Goal: Task Accomplishment & Management: Use online tool/utility

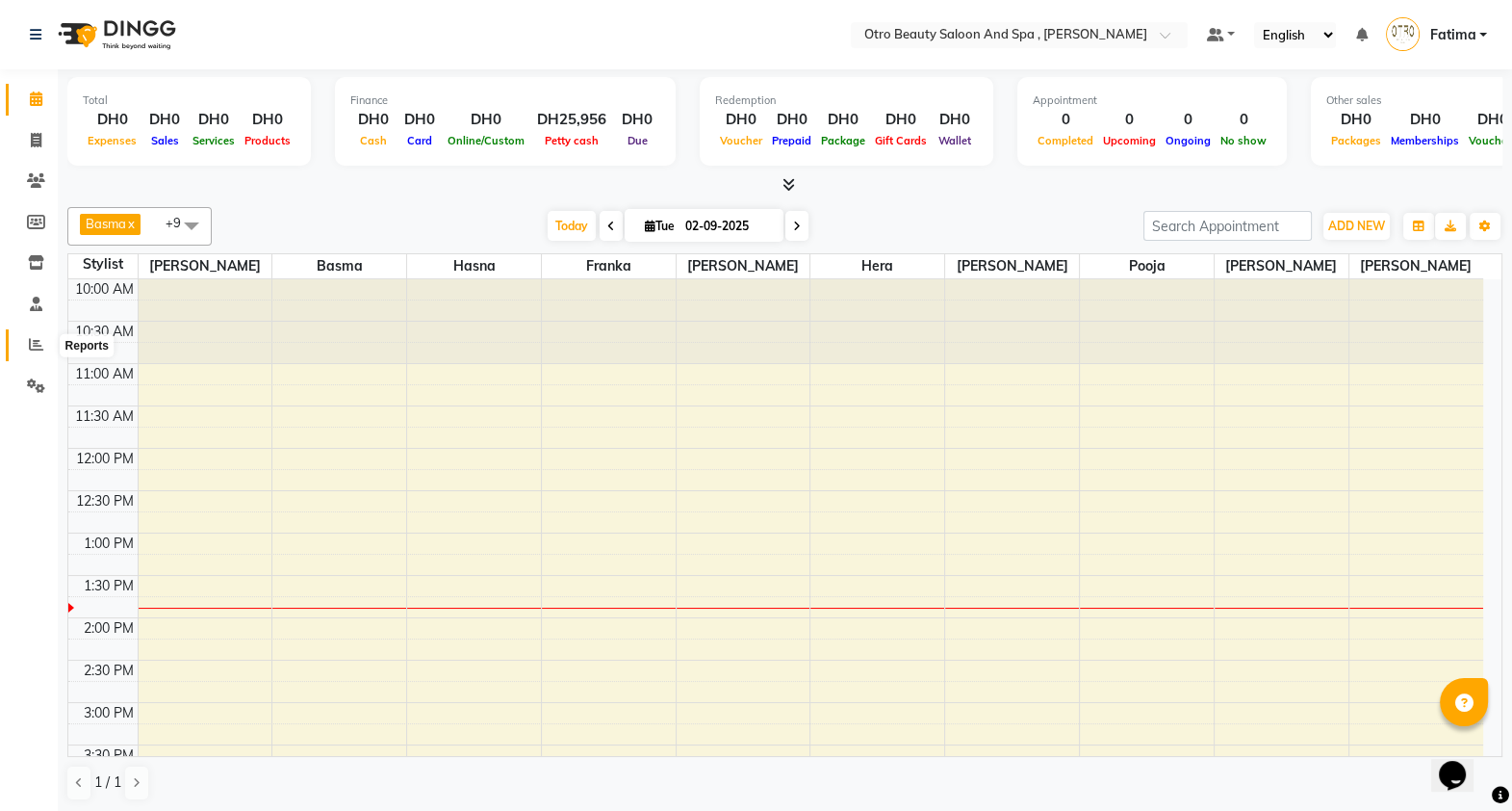
click at [29, 344] on icon at bounding box center [36, 344] width 15 height 15
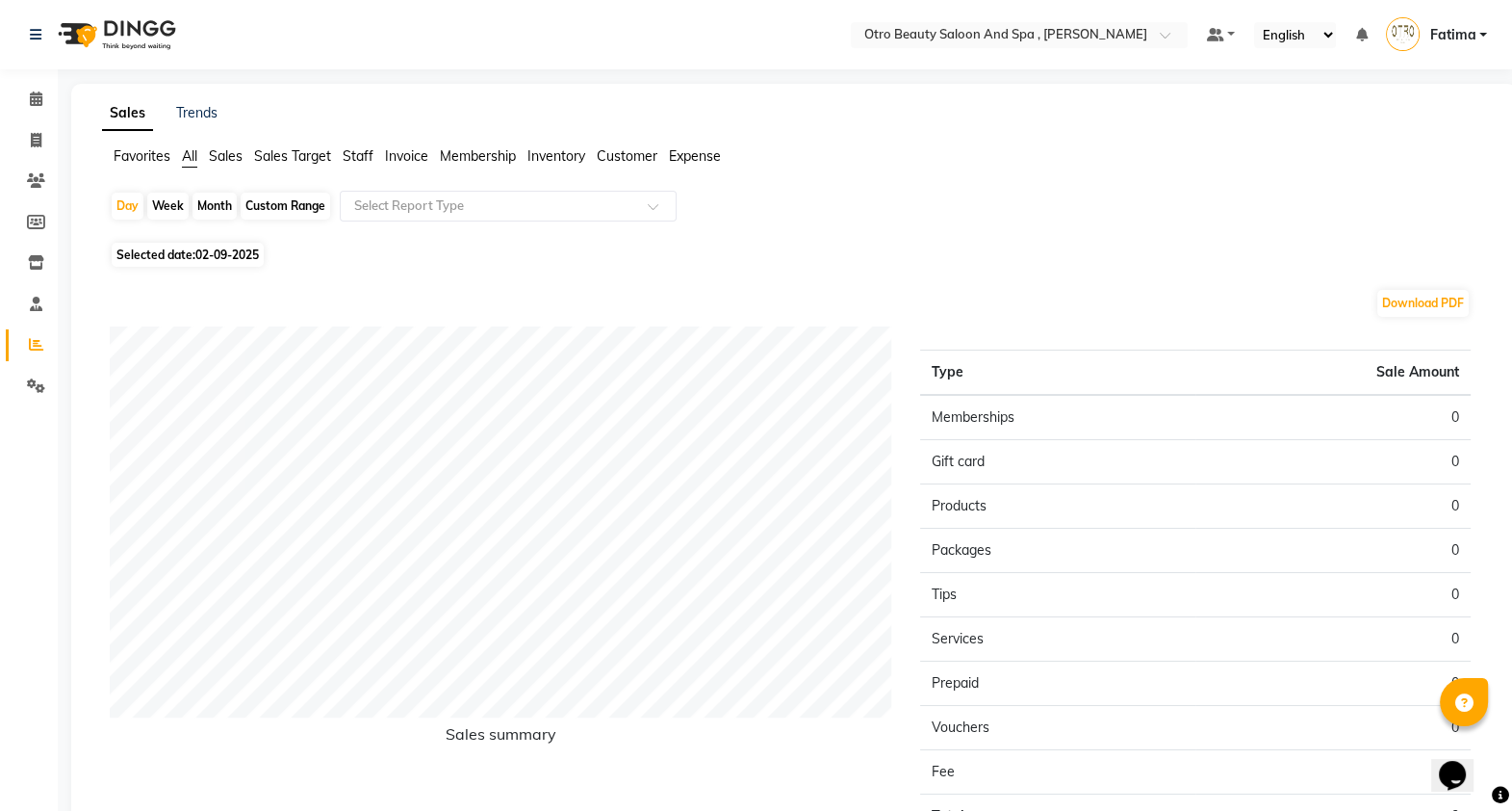
click at [184, 256] on span "Selected date: 02-09-2025" at bounding box center [187, 254] width 152 height 24
select select "9"
select select "2025"
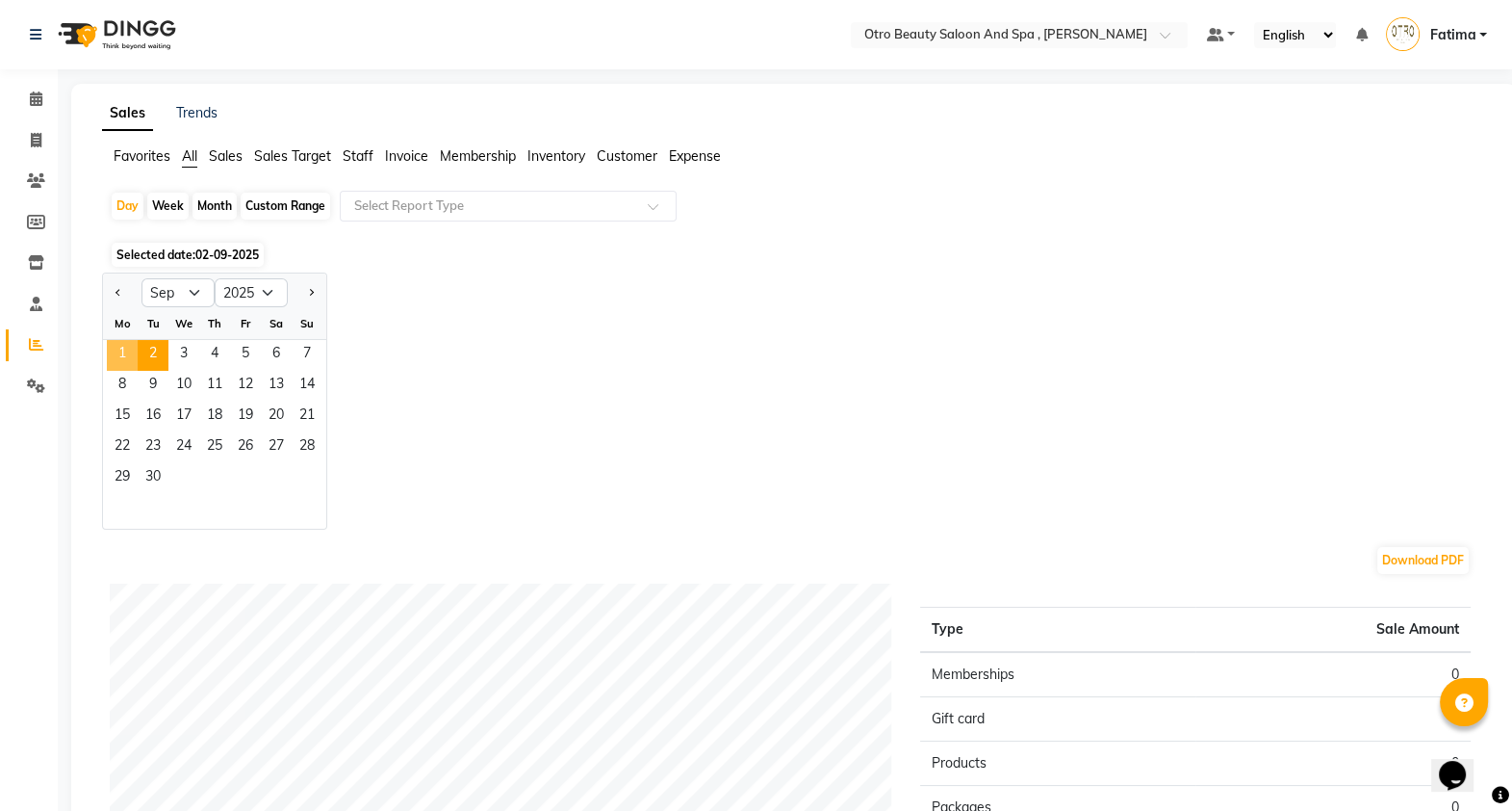
click at [122, 348] on span "1" at bounding box center [122, 355] width 31 height 31
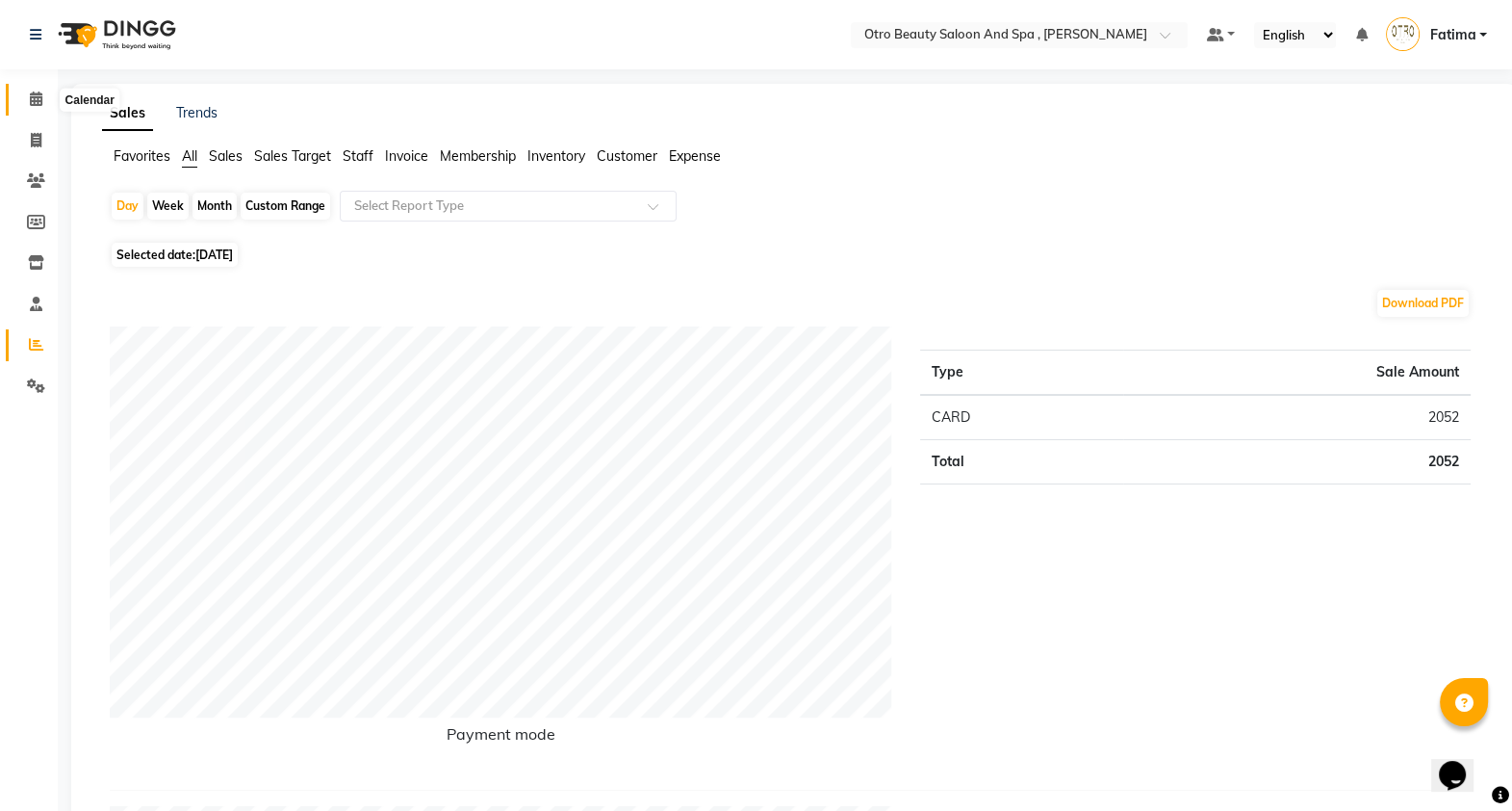
click at [33, 92] on icon at bounding box center [36, 98] width 13 height 15
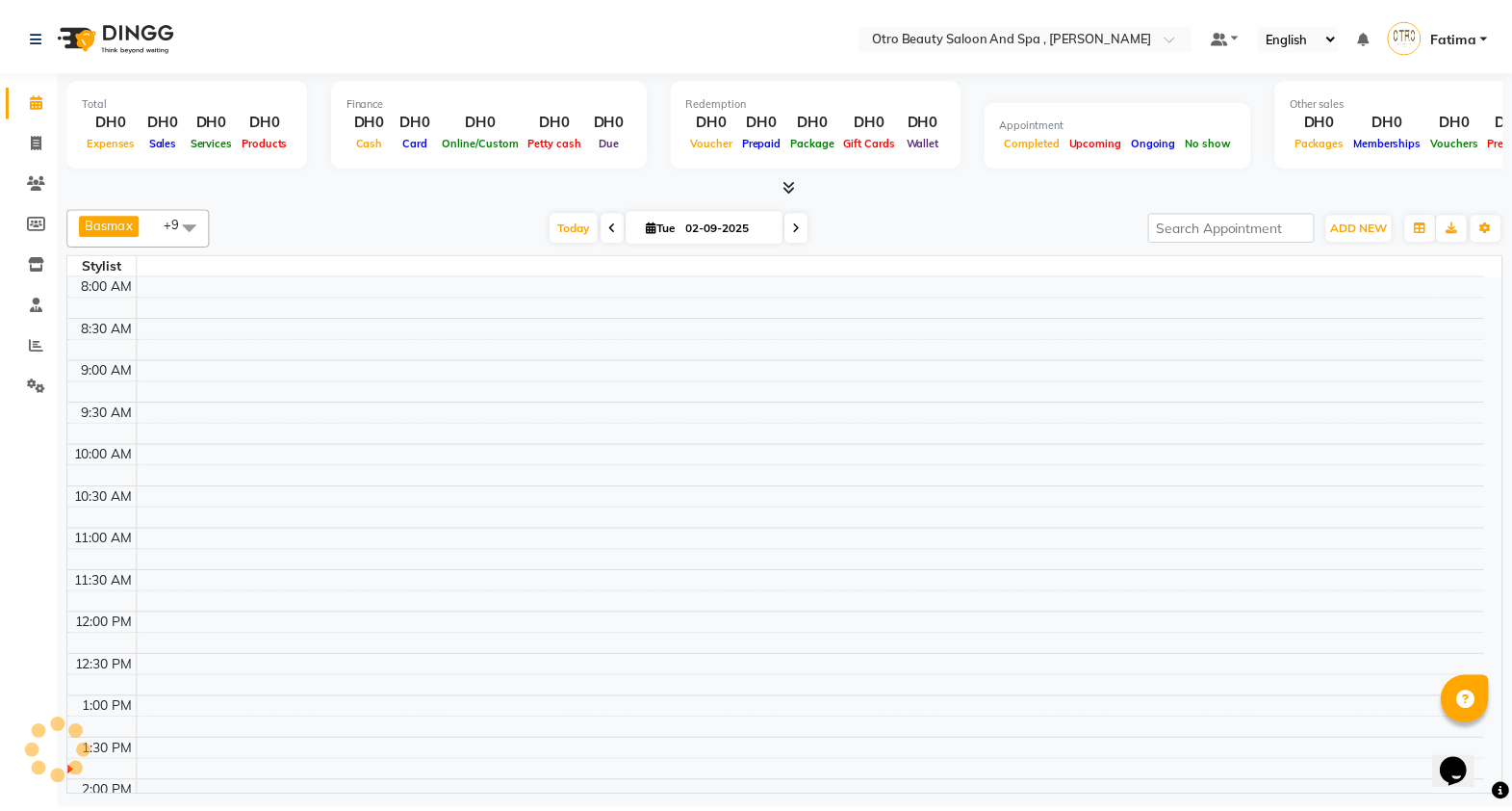
scroll to position [253, 0]
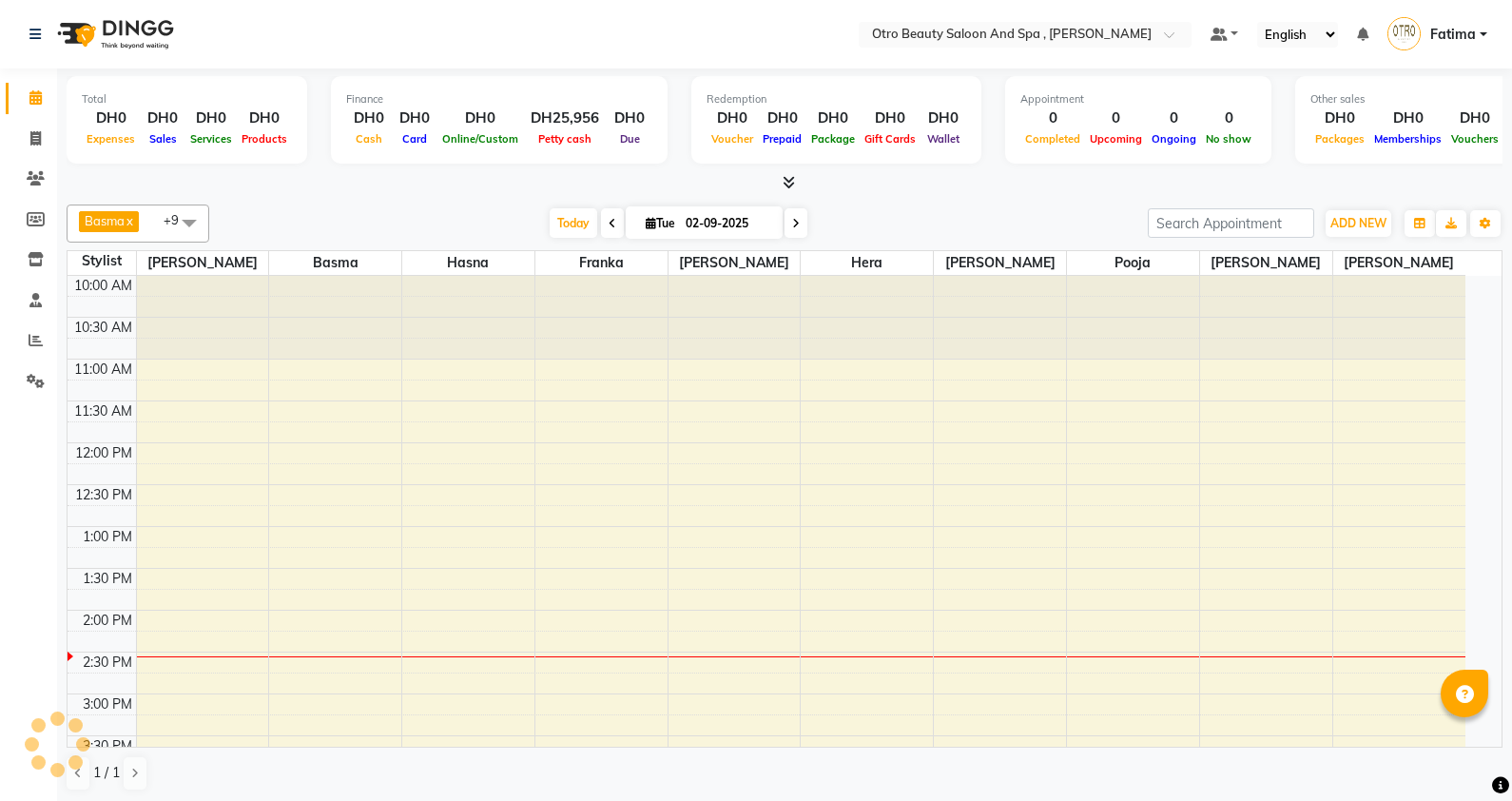
select select "en"
